Goal: Information Seeking & Learning: Learn about a topic

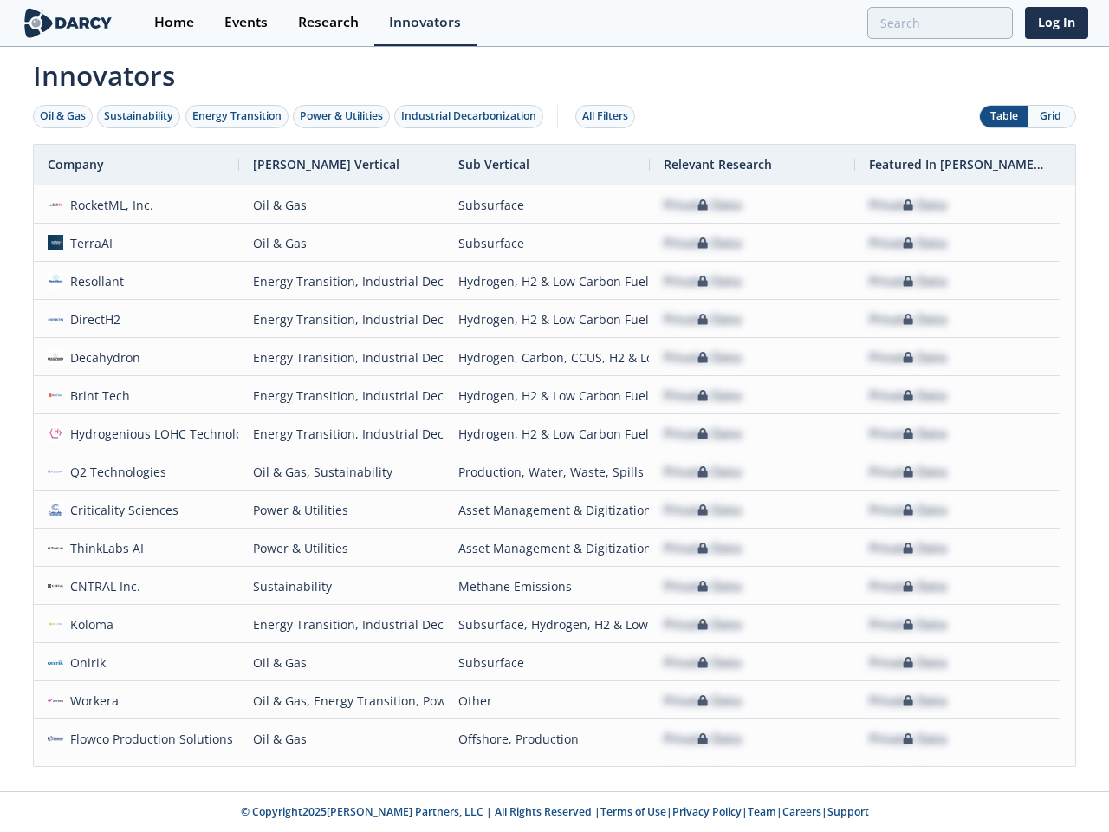
click at [63, 116] on div "Oil & Gas" at bounding box center [63, 116] width 46 height 16
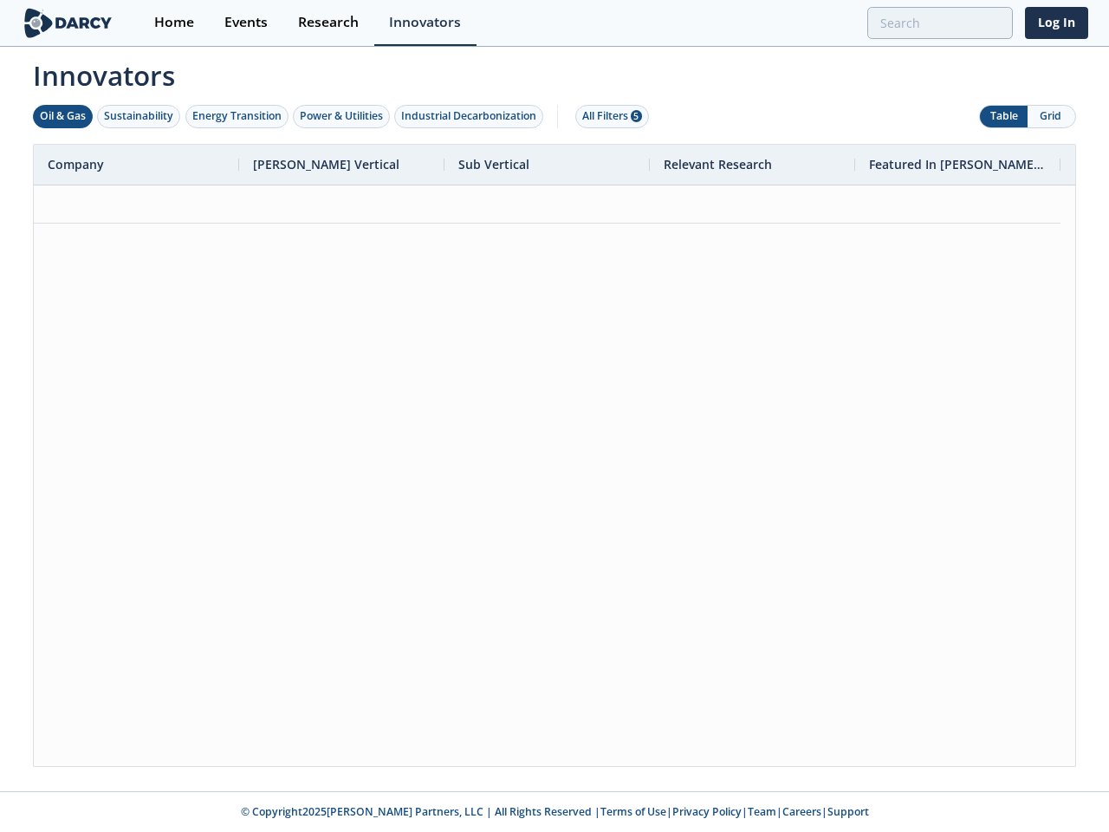
click at [140, 116] on div "Sustainability" at bounding box center [138, 116] width 69 height 16
click at [237, 116] on div "Energy Transition" at bounding box center [236, 116] width 89 height 16
click at [343, 116] on div "Power & Utilities" at bounding box center [341, 116] width 83 height 16
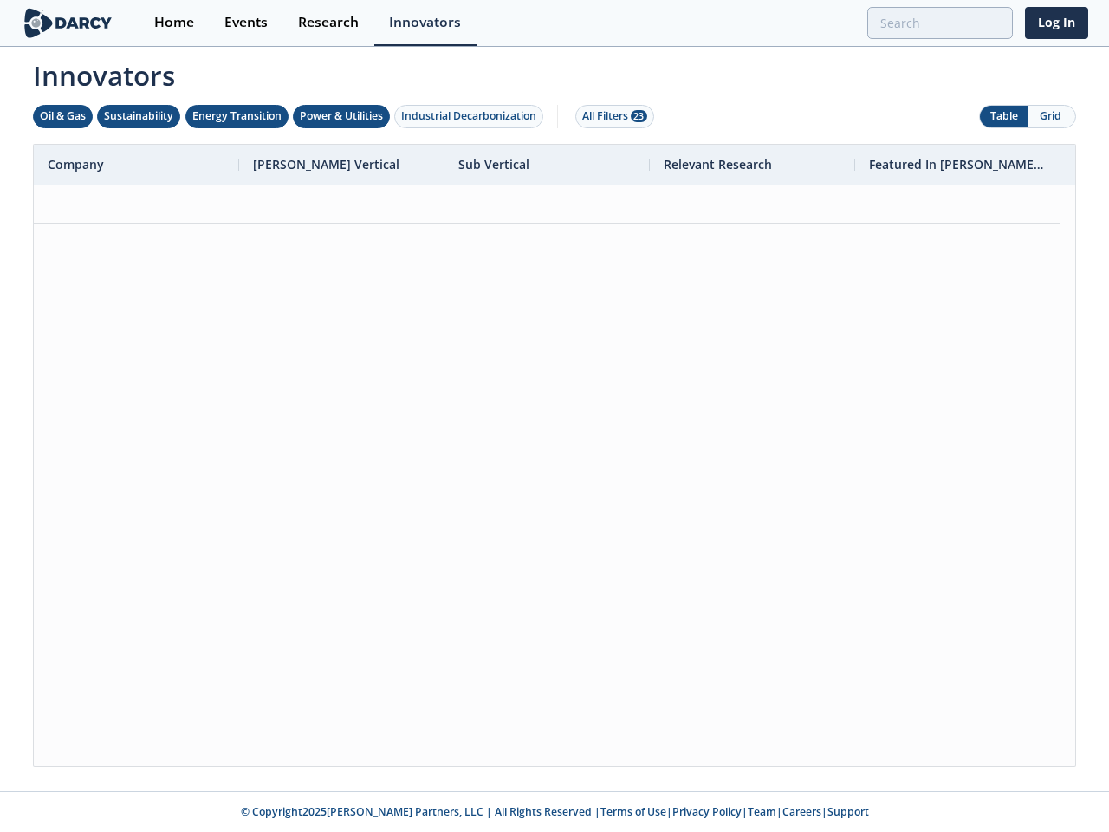
click at [472, 116] on div "Industrial Decarbonization" at bounding box center [468, 116] width 135 height 16
click at [610, 116] on div "All Filters 28" at bounding box center [614, 116] width 65 height 16
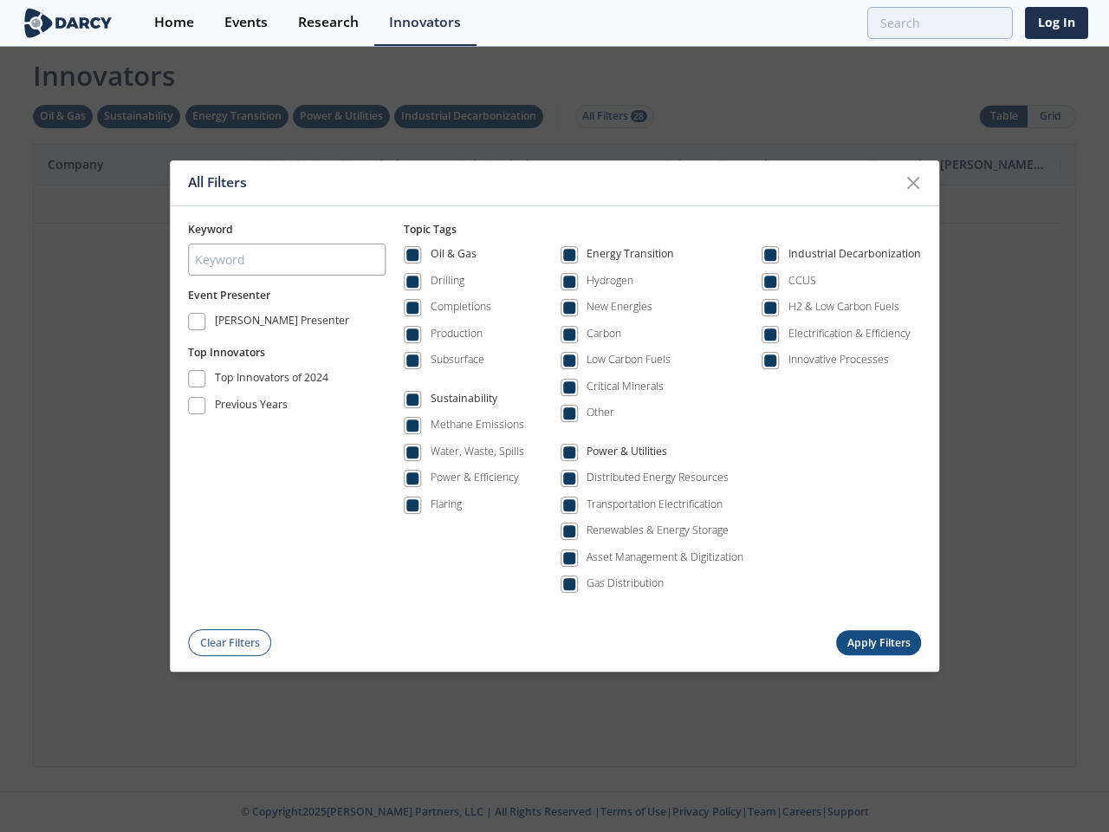
click at [1003, 116] on div "All Filters Keyword Event Presenter [PERSON_NAME] Presenter Top Innovators Top …" at bounding box center [554, 416] width 1109 height 832
click at [1051, 116] on button "Grid" at bounding box center [1052, 117] width 48 height 22
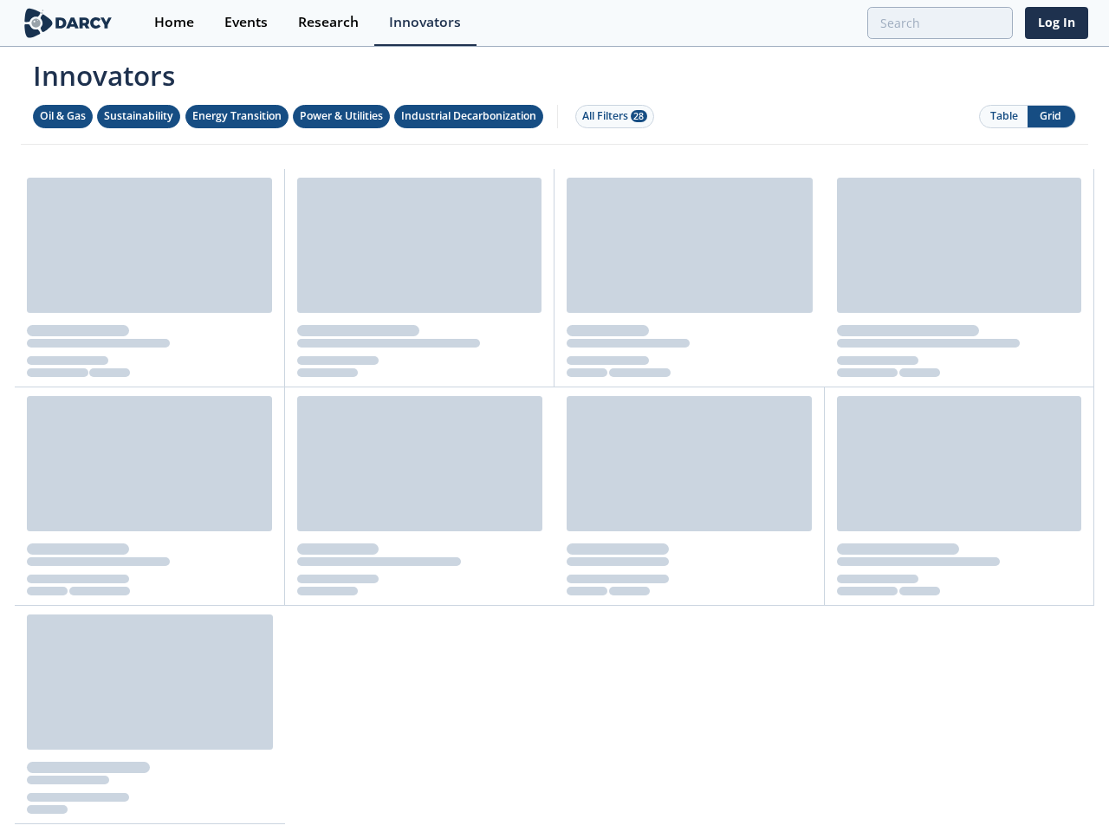
click at [555, 455] on div "Innovators Oil & Gas Sustainability Energy Transition Power & Utilities Industr…" at bounding box center [555, 437] width 1068 height 776
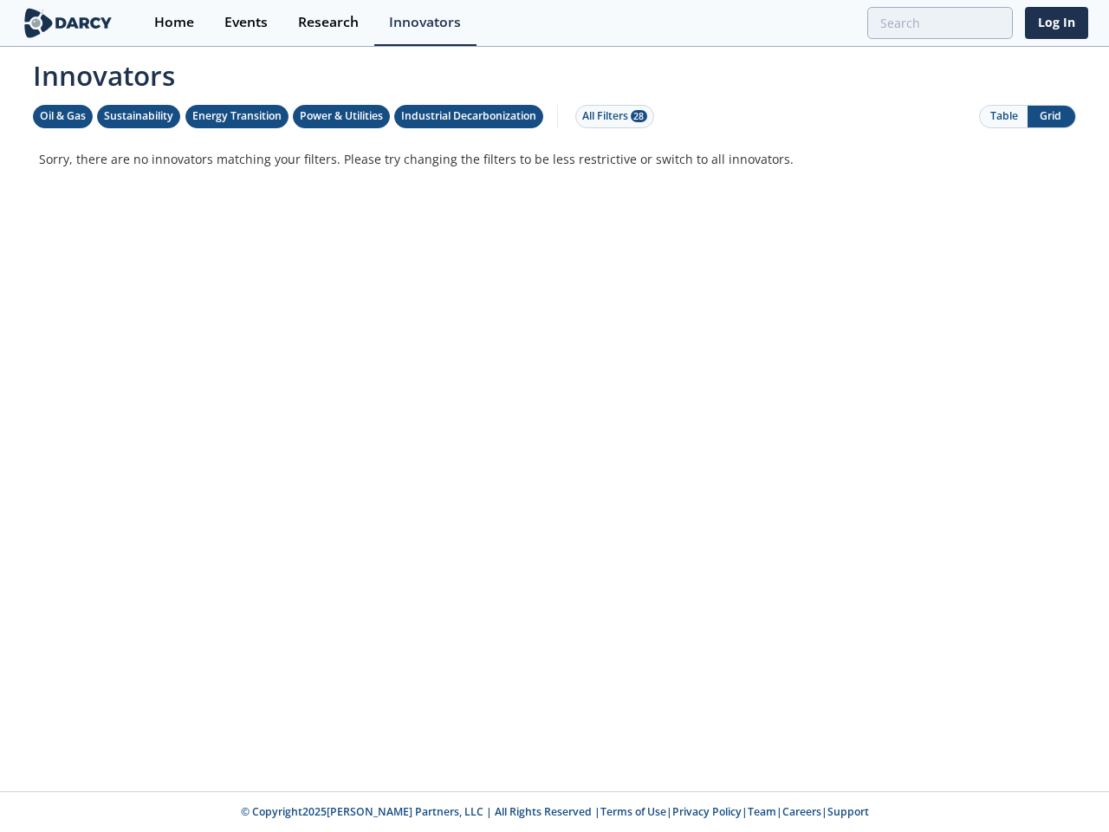
click at [136, 165] on p "Sorry, there are no innovators matching your filters. Please try changing the f…" at bounding box center [554, 159] width 1031 height 18
